Goal: Check status: Check status

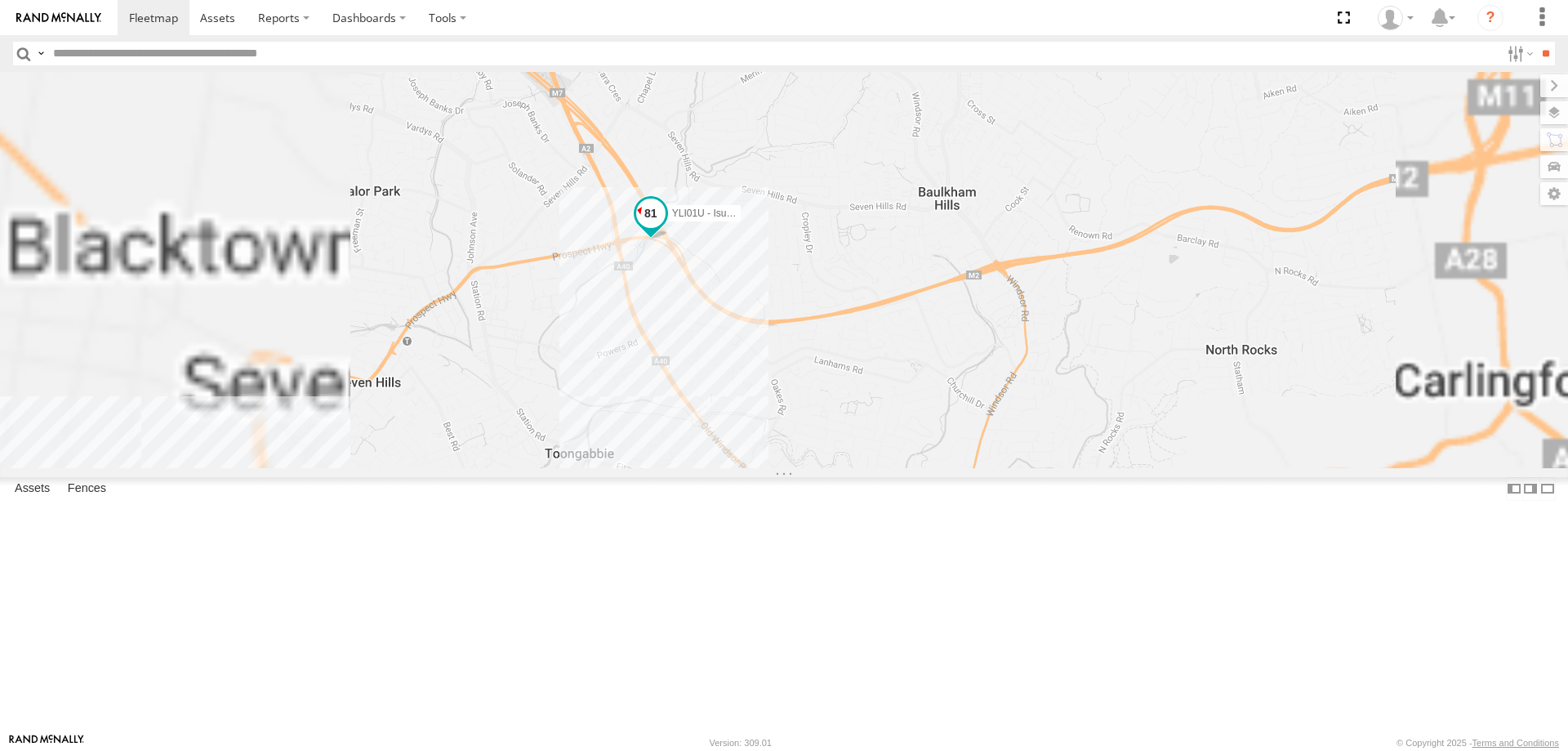
click at [665, 228] on span at bounding box center [651, 212] width 29 height 29
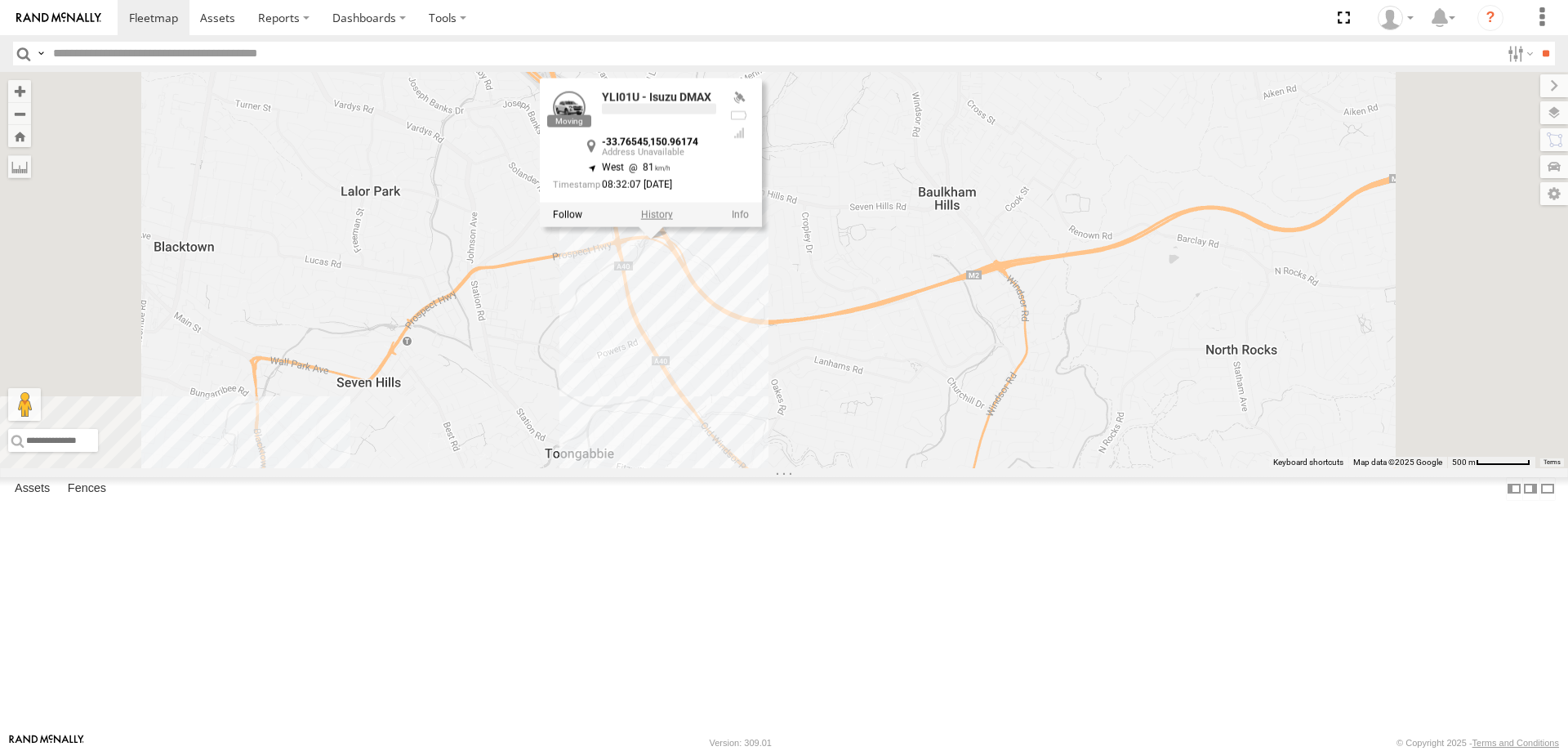
click at [673, 220] on label at bounding box center [657, 215] width 31 height 12
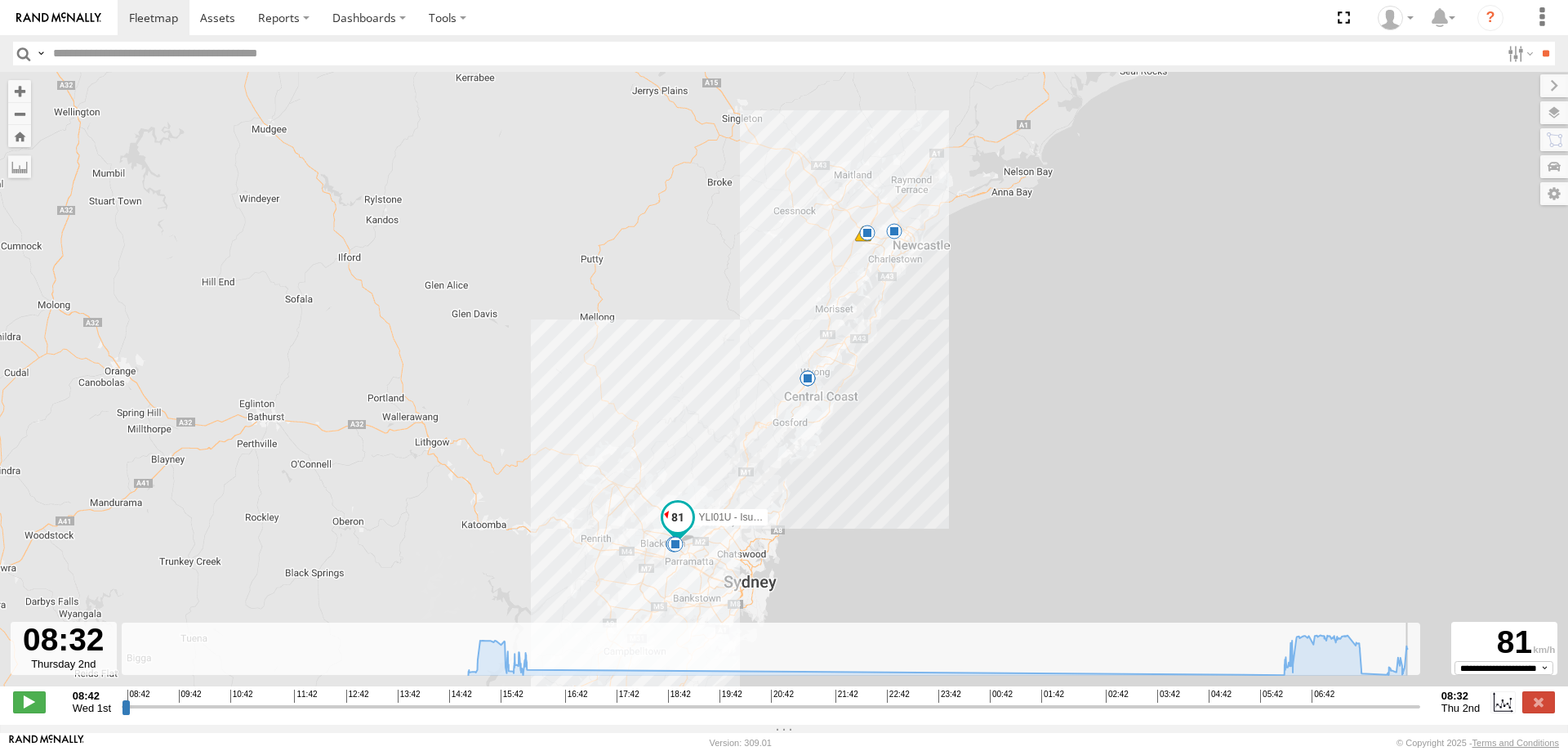
drag, startPoint x: 134, startPoint y: 720, endPoint x: 1420, endPoint y: 709, distance: 1286.0
click at [1420, 709] on input "range" at bounding box center [771, 705] width 1299 height 16
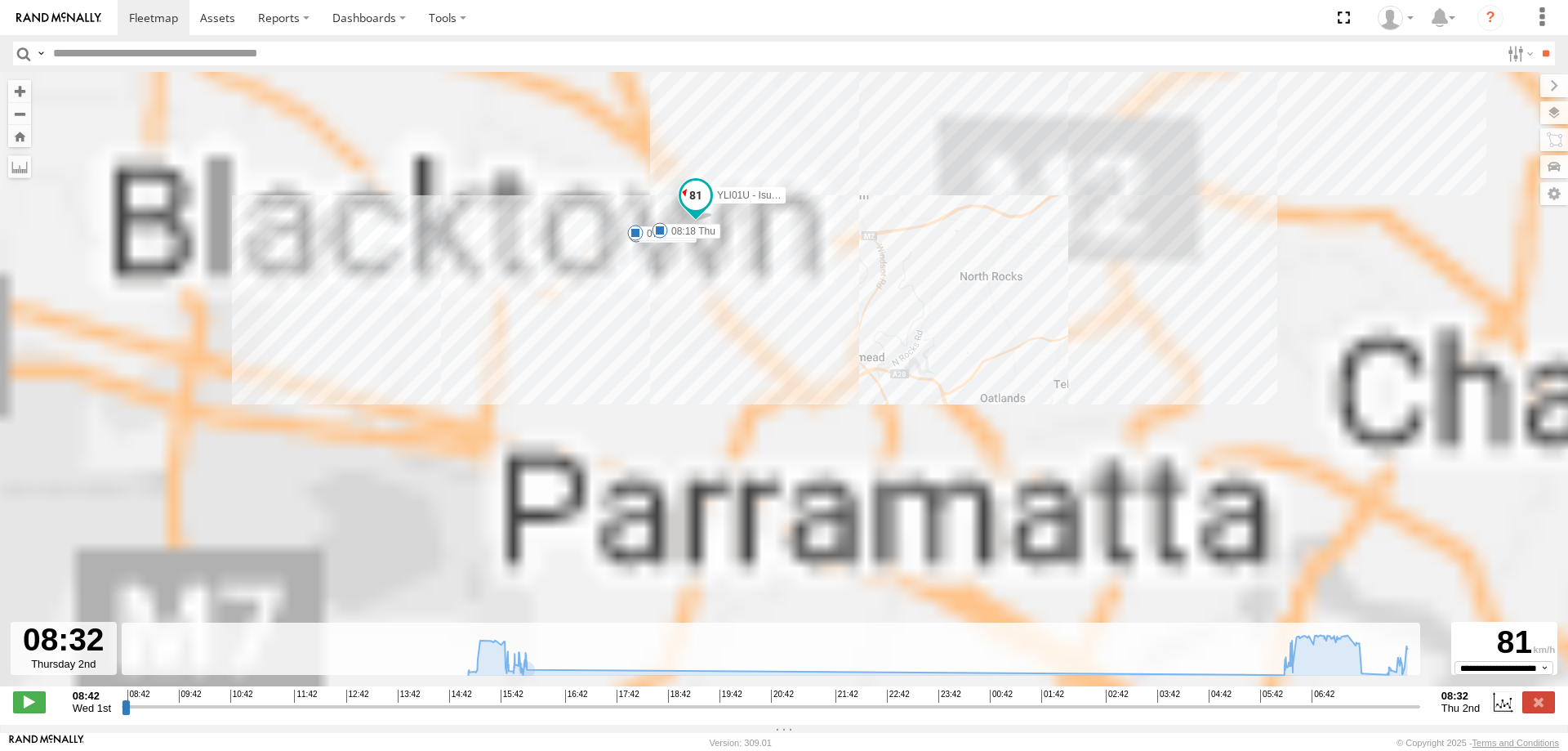
drag, startPoint x: 666, startPoint y: 294, endPoint x: 698, endPoint y: 327, distance: 46.0
click at [698, 327] on div "YLI01U - Isuzu DMAX 09:02 Wed 15:00 Wed 15:04 Wed 15:46 Wed 16:05 Wed 07:43 Thu…" at bounding box center [784, 388] width 1568 height 632
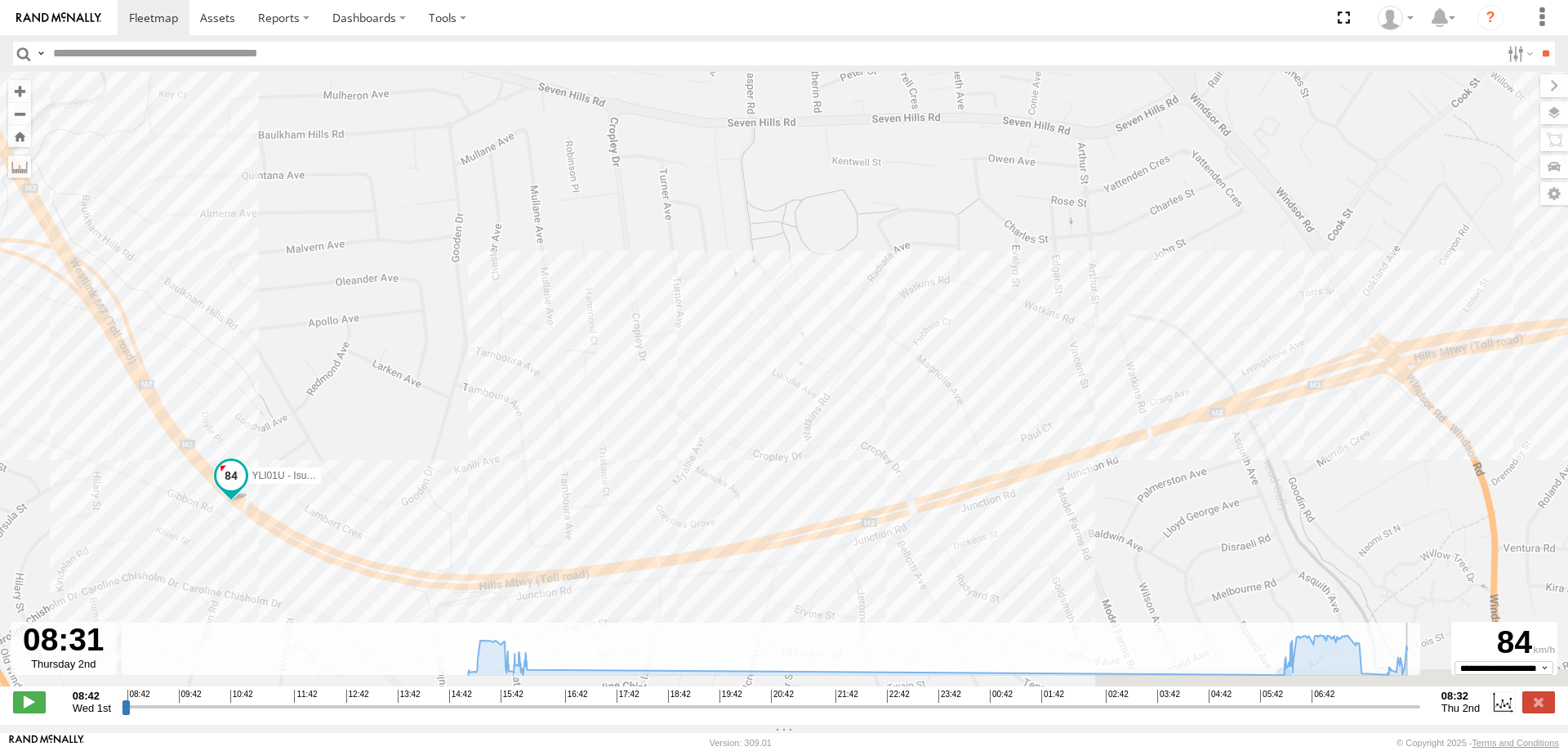
type input "**********"
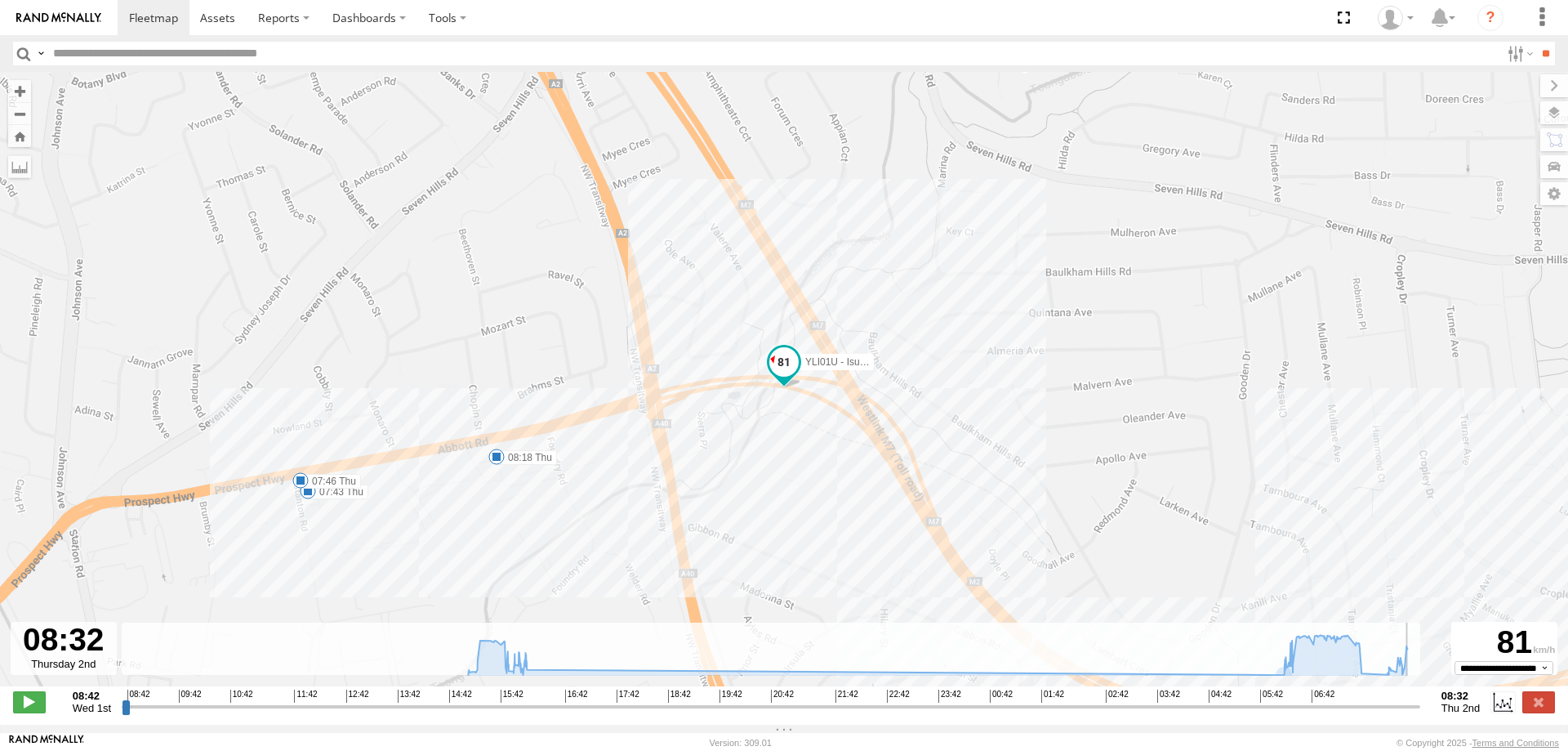
drag, startPoint x: 1419, startPoint y: 715, endPoint x: 1449, endPoint y: 707, distance: 31.0
click at [1420, 707] on input "range" at bounding box center [771, 705] width 1299 height 16
click at [1532, 703] on label at bounding box center [1538, 702] width 32 height 22
